Goal: Task Accomplishment & Management: Manage account settings

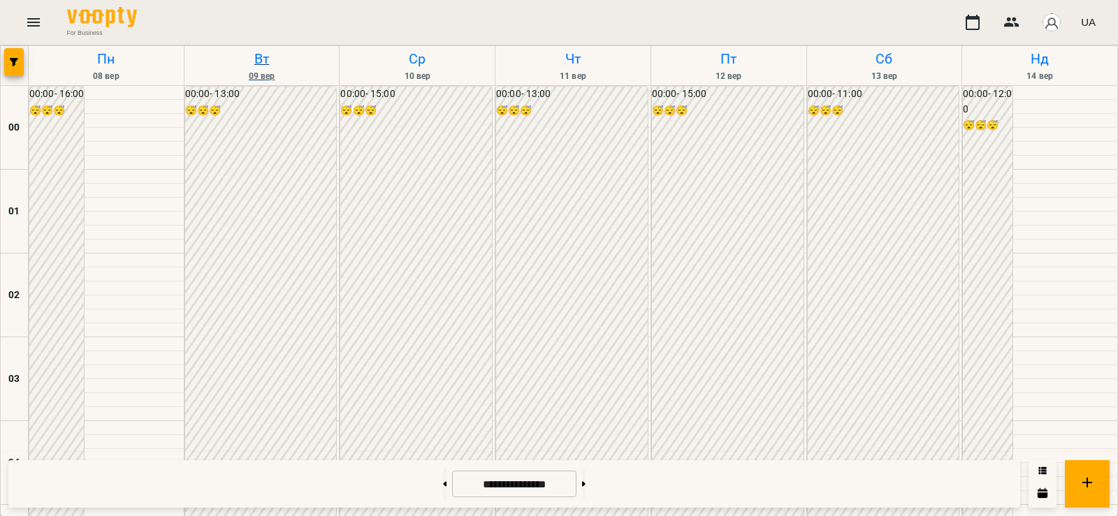
scroll to position [1644, 0]
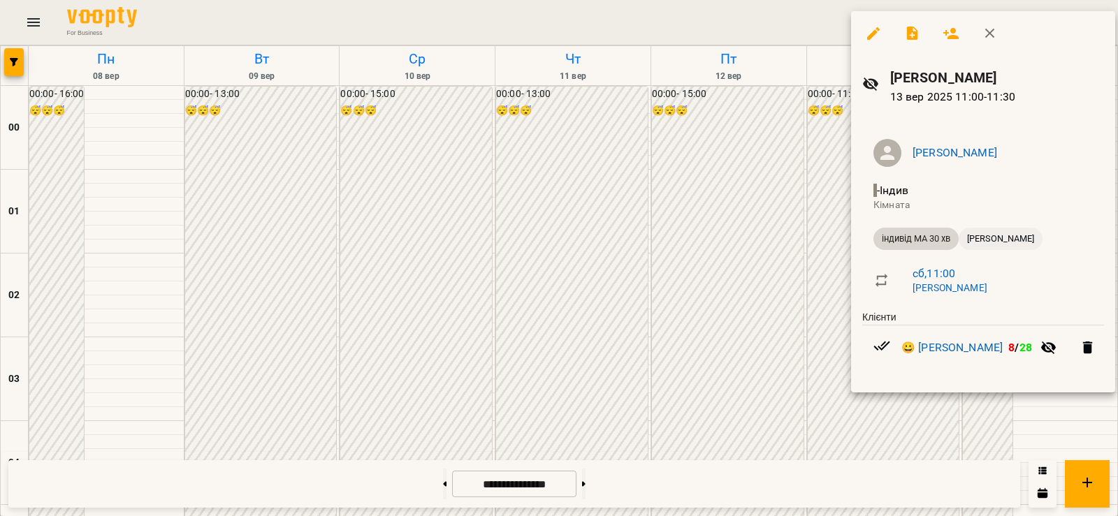
click at [1014, 235] on span "[PERSON_NAME]" at bounding box center [1000, 239] width 84 height 13
